Goal: Task Accomplishment & Management: Manage account settings

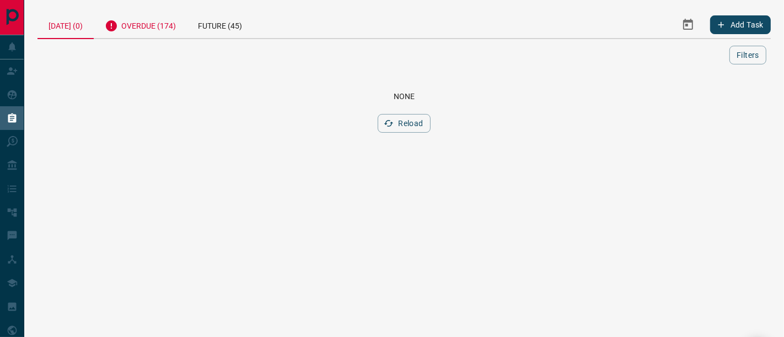
click at [152, 24] on div "Overdue (174)" at bounding box center [140, 24] width 93 height 27
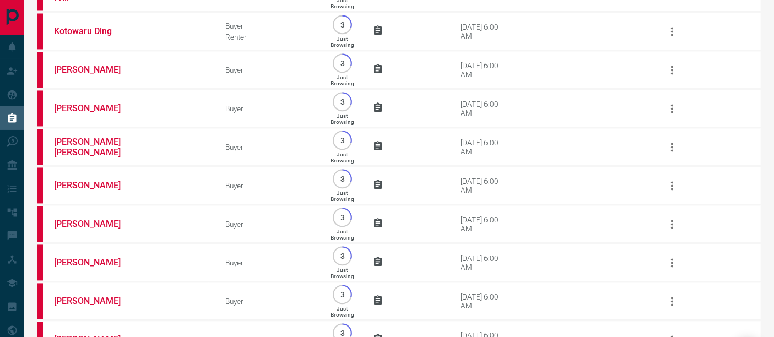
scroll to position [6672, 0]
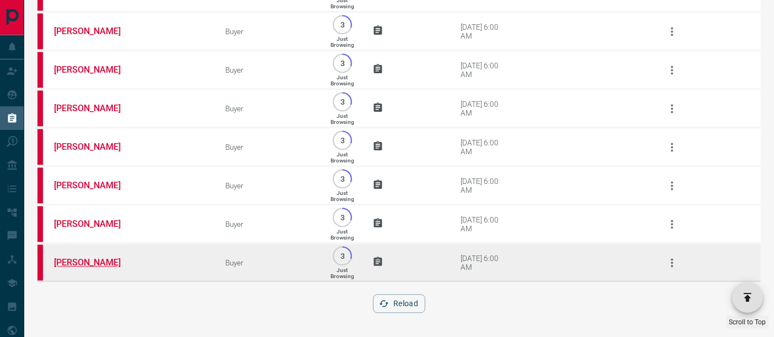
click at [91, 260] on link "[PERSON_NAME]" at bounding box center [95, 262] width 83 height 10
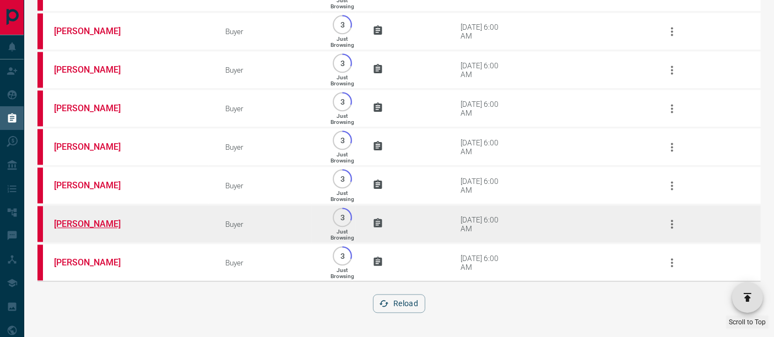
click at [96, 225] on link "[PERSON_NAME]" at bounding box center [95, 224] width 83 height 10
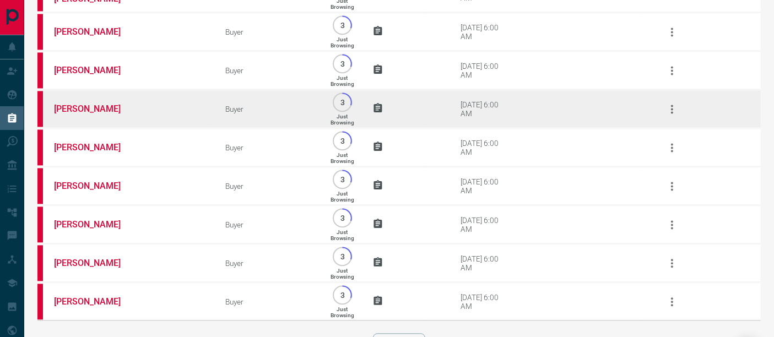
scroll to position [6489, 0]
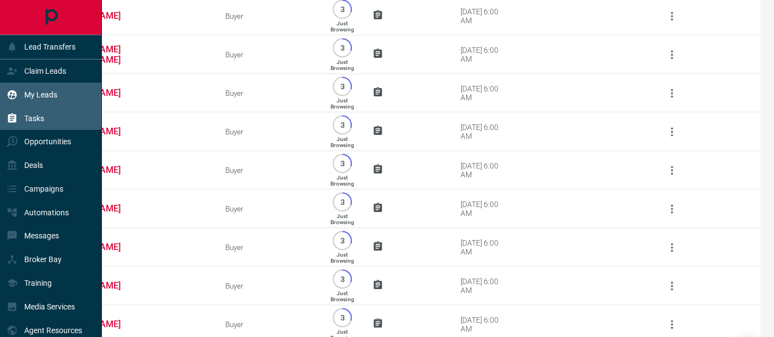
click at [20, 94] on div "My Leads" at bounding box center [32, 94] width 51 height 18
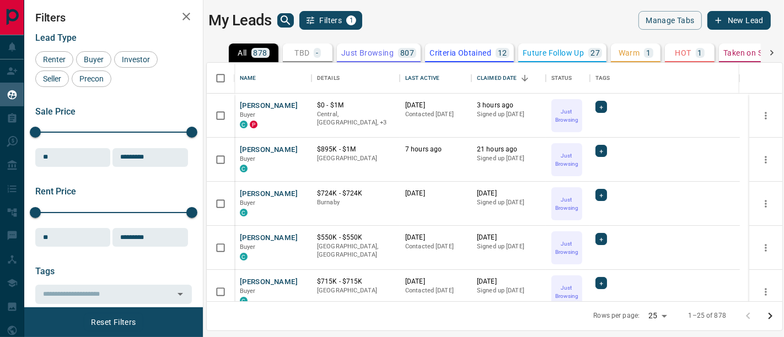
scroll to position [230, 566]
click at [253, 150] on button "[PERSON_NAME]" at bounding box center [269, 150] width 58 height 10
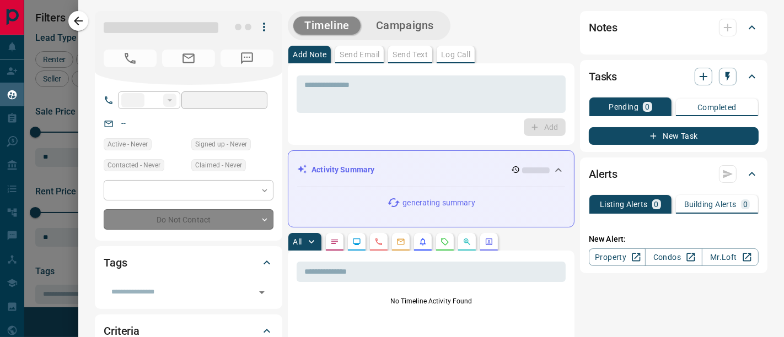
type input "**"
type input "**********"
type input "*"
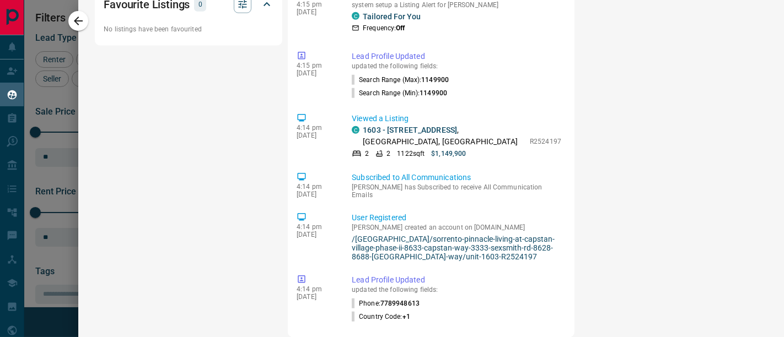
scroll to position [857, 0]
click at [391, 131] on p "1603 - [STREET_ADDRESS]" at bounding box center [443, 135] width 161 height 23
click at [391, 125] on link "1603 - [STREET_ADDRESS]" at bounding box center [410, 129] width 94 height 9
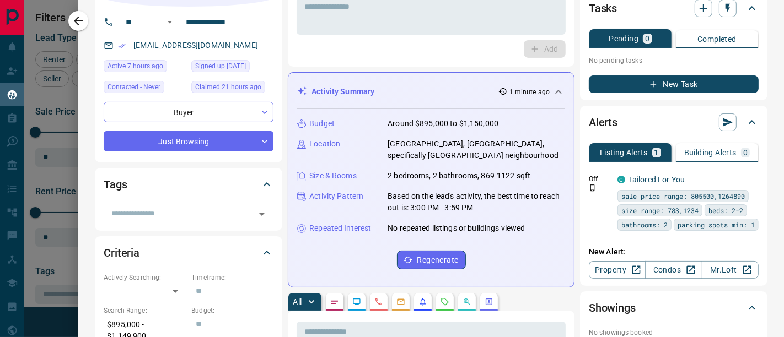
scroll to position [122, 0]
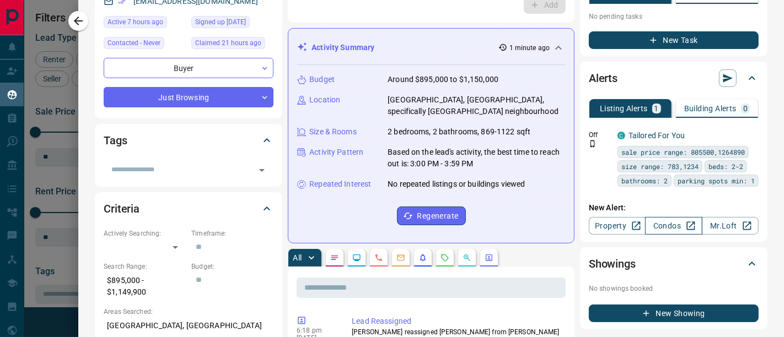
click at [664, 228] on link "Condos" at bounding box center [673, 226] width 57 height 18
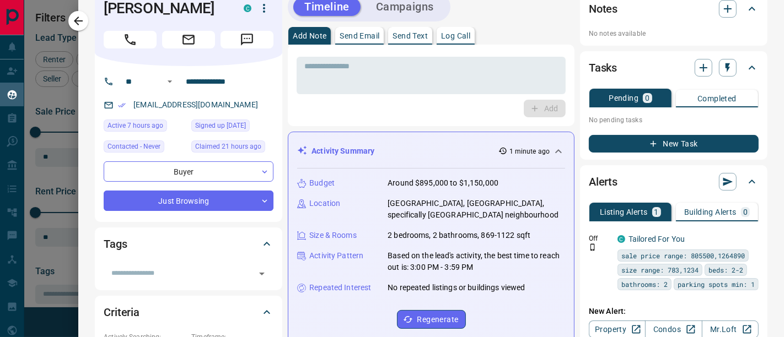
scroll to position [0, 0]
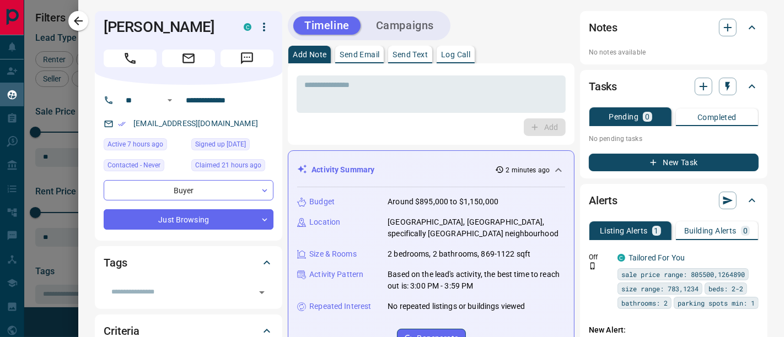
click at [469, 57] on p "Log Call" at bounding box center [455, 55] width 29 height 8
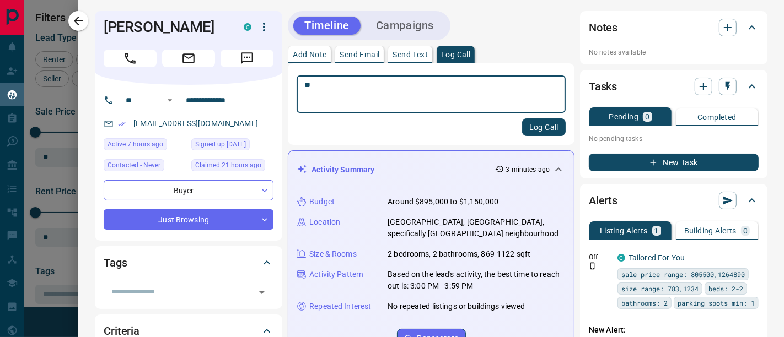
type textarea "*"
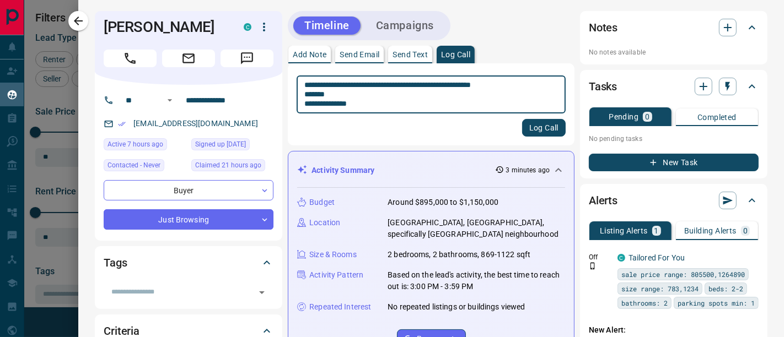
type textarea "**********"
click at [537, 130] on button "Log Call" at bounding box center [544, 128] width 44 height 18
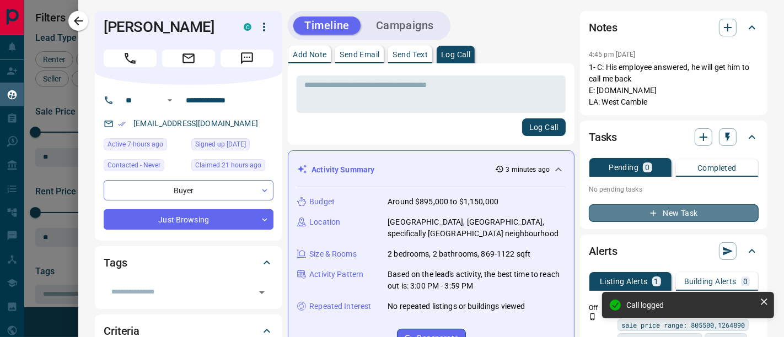
click at [631, 210] on button "New Task" at bounding box center [673, 213] width 170 height 18
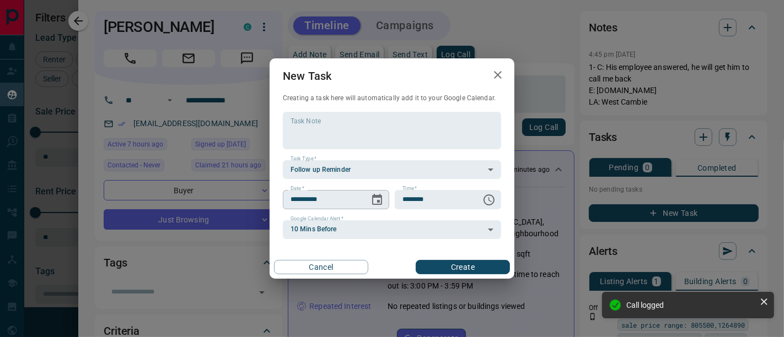
click at [373, 201] on icon "Choose date, selected date is Oct 15, 2025" at bounding box center [376, 199] width 13 height 13
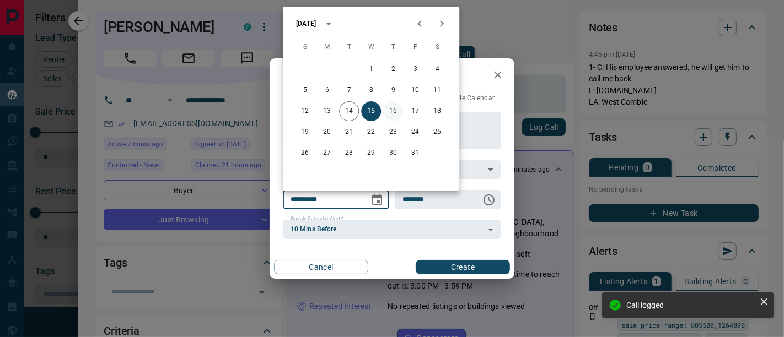
click at [398, 112] on button "16" at bounding box center [393, 111] width 20 height 20
type input "**********"
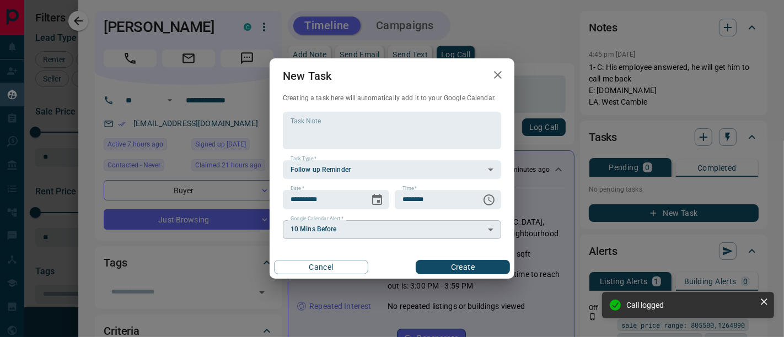
click at [414, 232] on body "Lead Transfers Claim Leads My Leads Tasks Opportunities Deals Campaigns Automat…" at bounding box center [392, 161] width 784 height 323
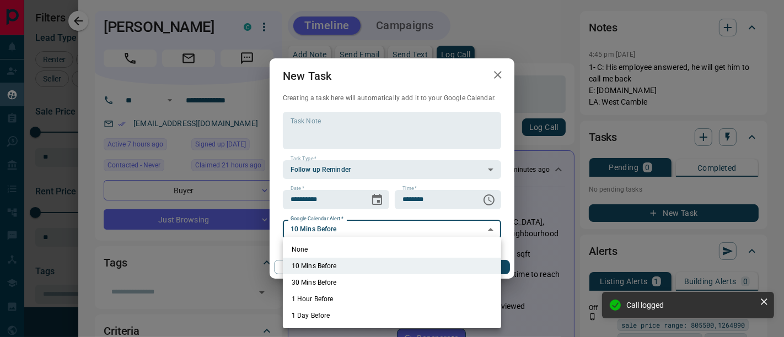
click at [406, 242] on li "None" at bounding box center [392, 249] width 218 height 17
type input "*"
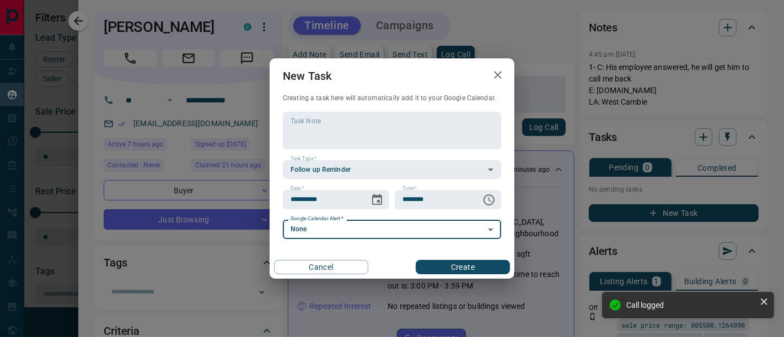
click at [436, 260] on button "Create" at bounding box center [462, 267] width 94 height 14
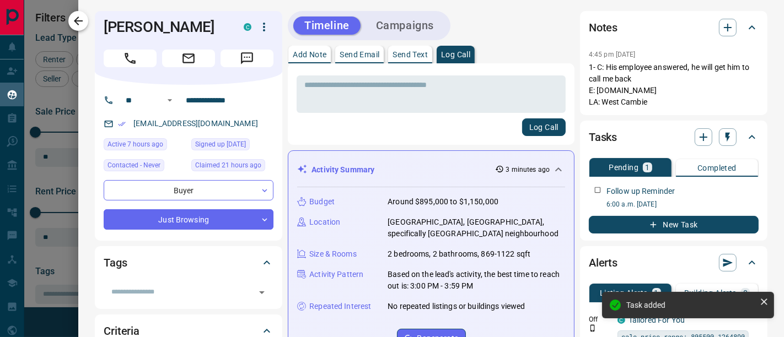
click at [85, 26] on icon "button" at bounding box center [78, 20] width 13 height 13
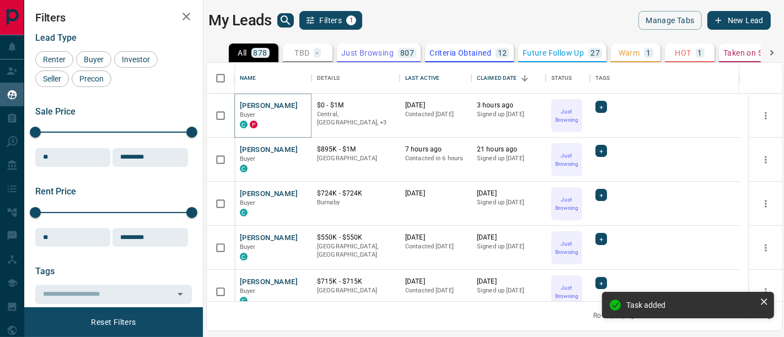
click at [262, 105] on button "[PERSON_NAME]" at bounding box center [269, 106] width 58 height 10
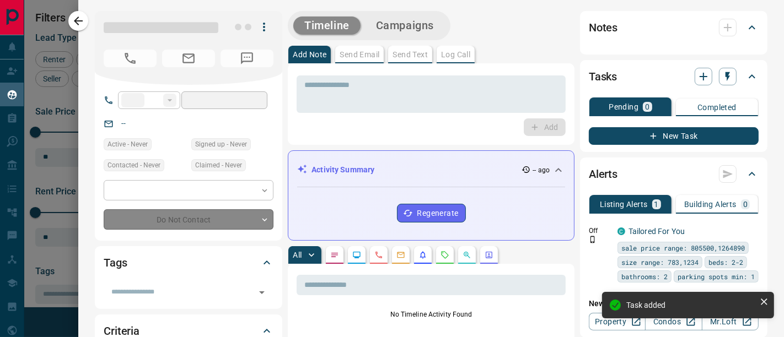
type input "**"
type input "**********"
type input "*"
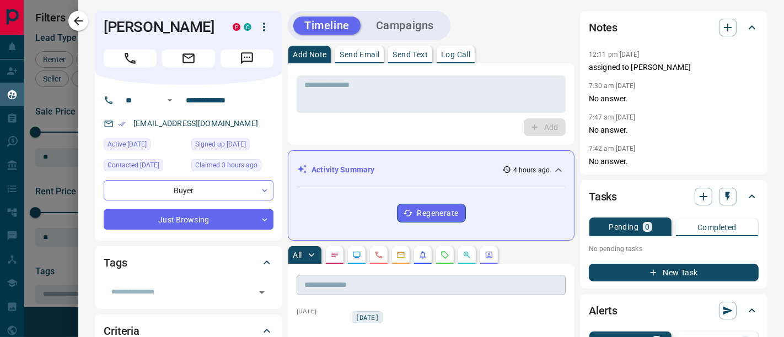
scroll to position [122, 0]
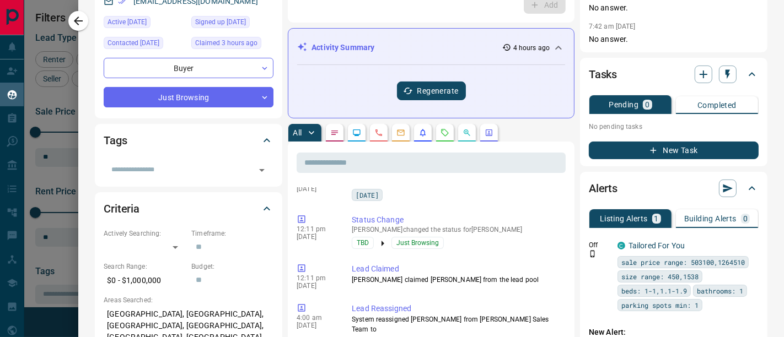
click at [439, 89] on button "Regenerate" at bounding box center [431, 91] width 69 height 19
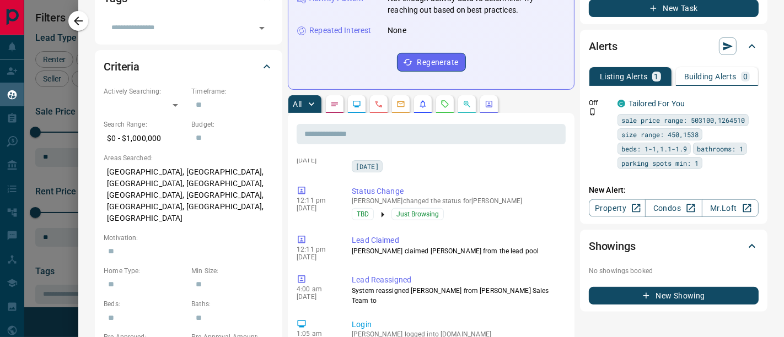
scroll to position [0, 0]
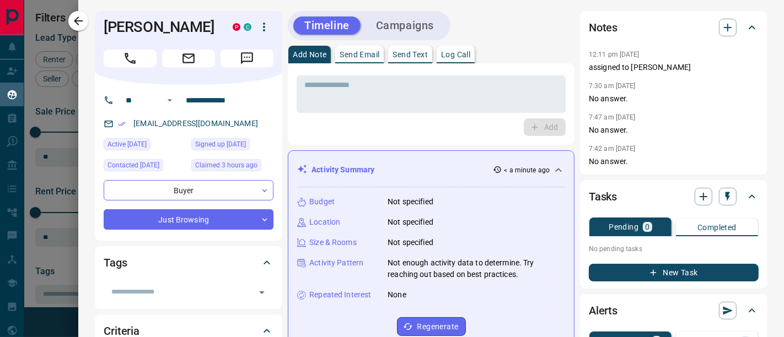
click at [461, 55] on p "Log Call" at bounding box center [455, 55] width 29 height 8
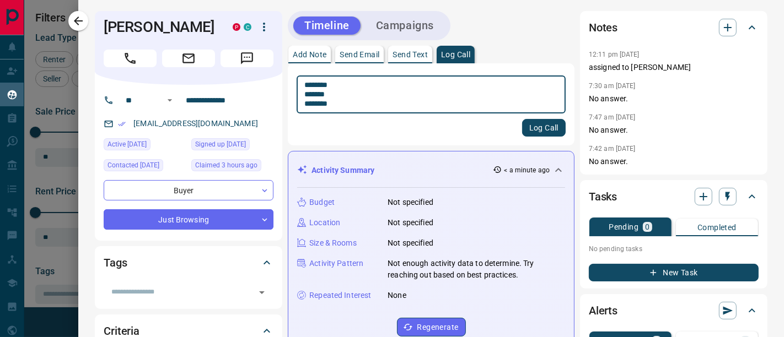
type textarea "******** ******* ********"
click at [534, 134] on button "Log Call" at bounding box center [544, 128] width 44 height 18
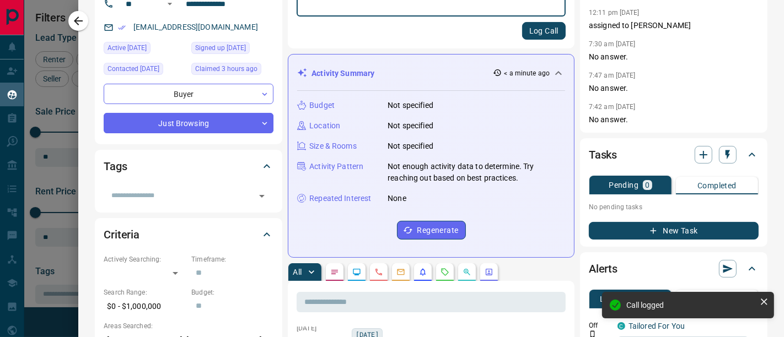
scroll to position [183, 0]
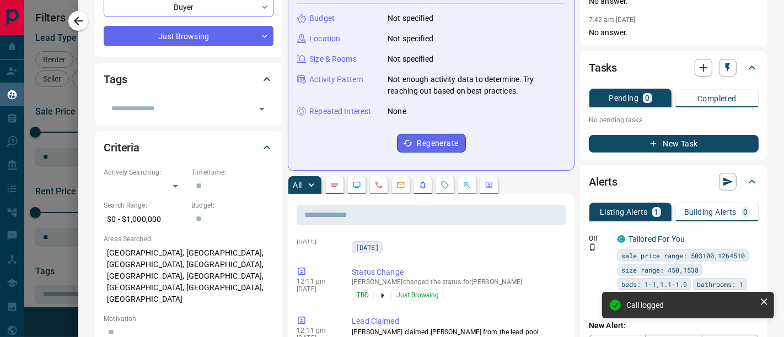
click at [695, 141] on button "New Task" at bounding box center [673, 144] width 170 height 18
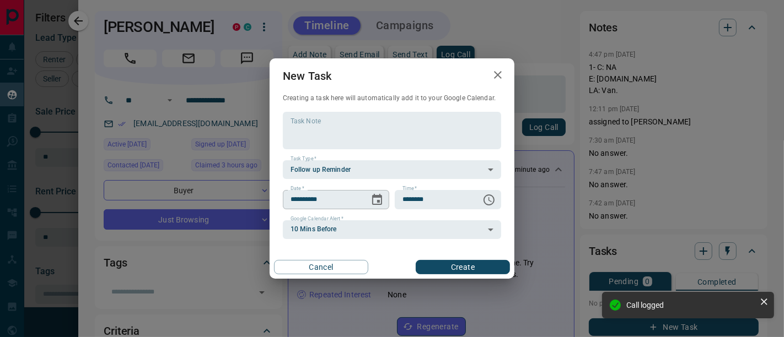
scroll to position [326, 0]
click at [383, 197] on icon "Choose date, selected date is Oct 15, 2025" at bounding box center [376, 199] width 13 height 13
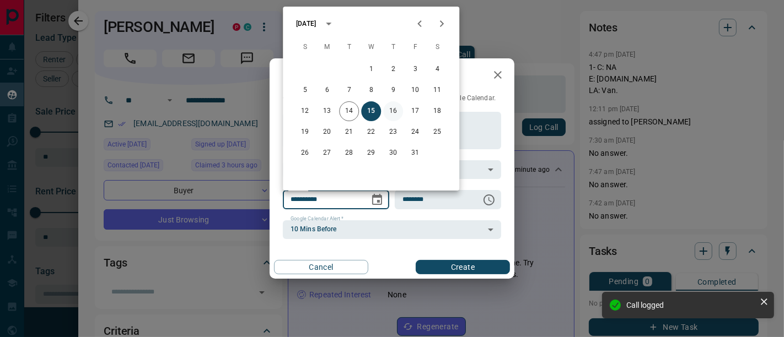
click at [397, 110] on button "16" at bounding box center [393, 111] width 20 height 20
type input "**********"
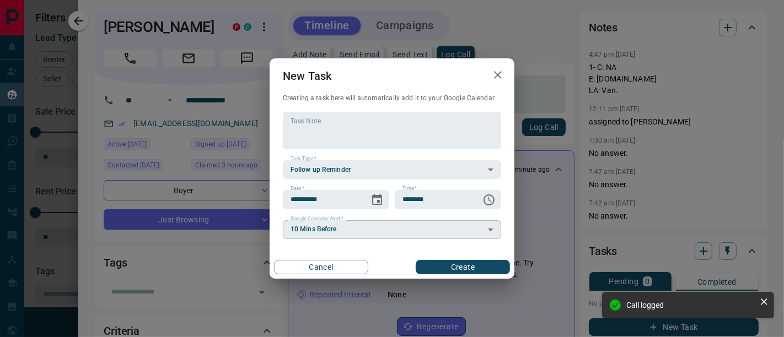
click at [380, 229] on body "Lead Transfers Claim Leads My Leads Tasks Opportunities Deals Campaigns Automat…" at bounding box center [392, 161] width 784 height 323
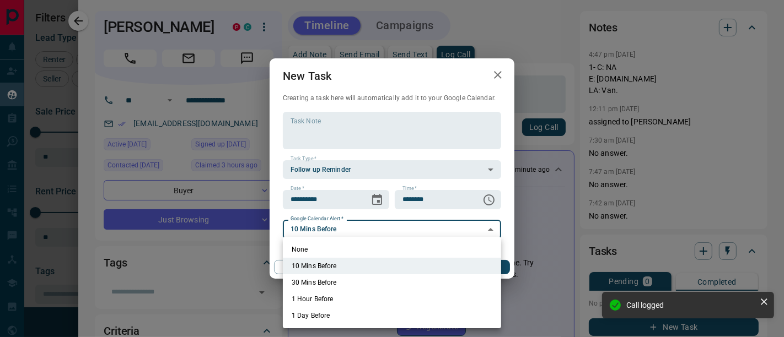
click at [374, 245] on li "None" at bounding box center [392, 249] width 218 height 17
type input "*"
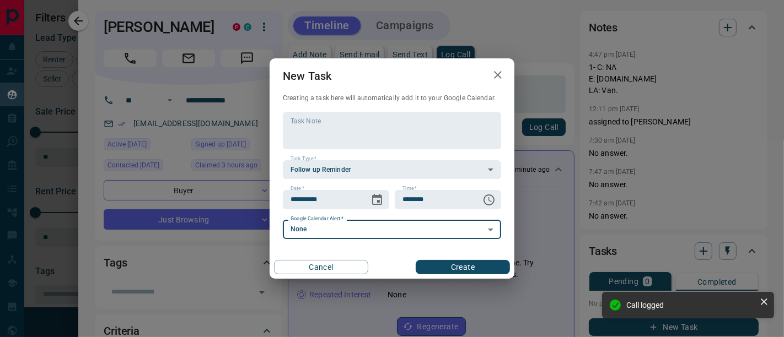
click at [451, 270] on button "Create" at bounding box center [462, 267] width 94 height 14
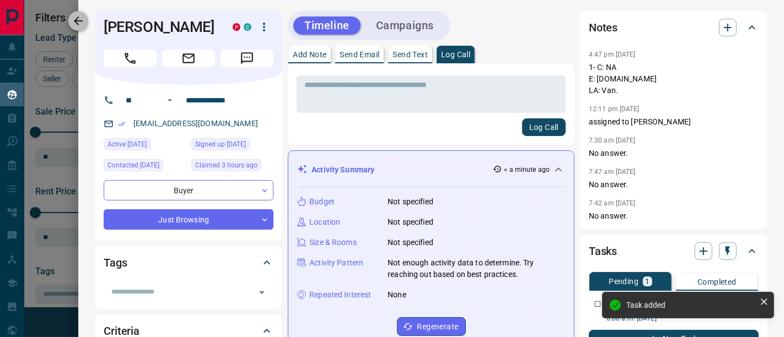
click at [79, 18] on icon "button" at bounding box center [78, 20] width 13 height 13
